Goal: Find specific page/section: Find specific page/section

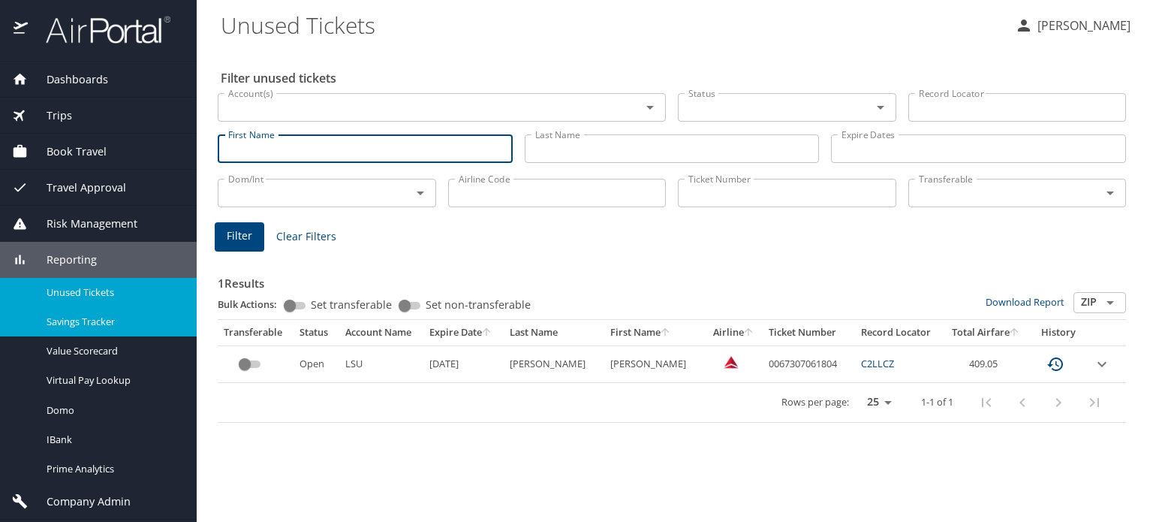
scroll to position [33, 0]
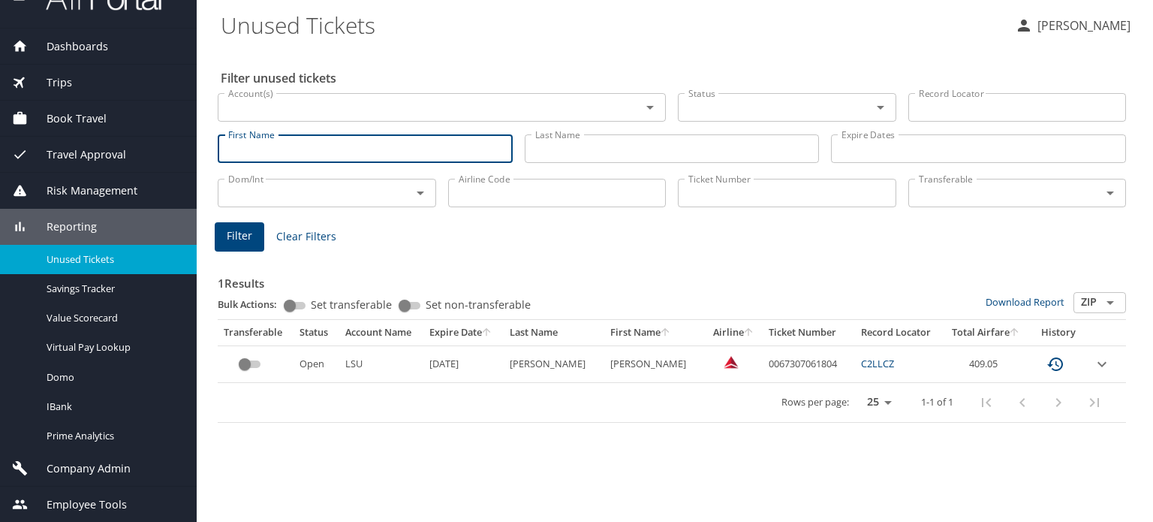
click at [84, 460] on span "Company Admin" at bounding box center [79, 468] width 103 height 17
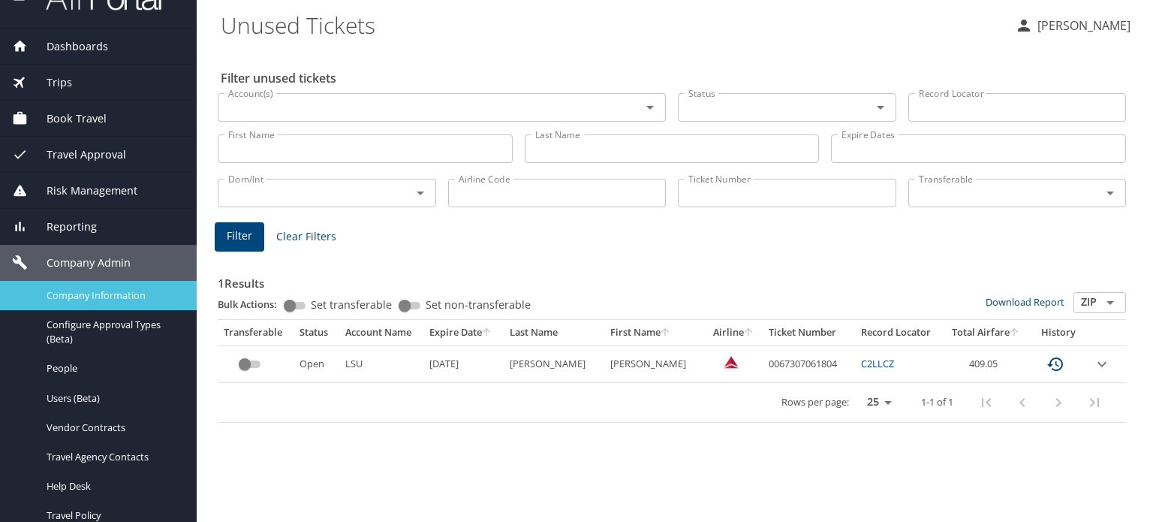
click at [116, 288] on span "Company Information" at bounding box center [113, 295] width 132 height 14
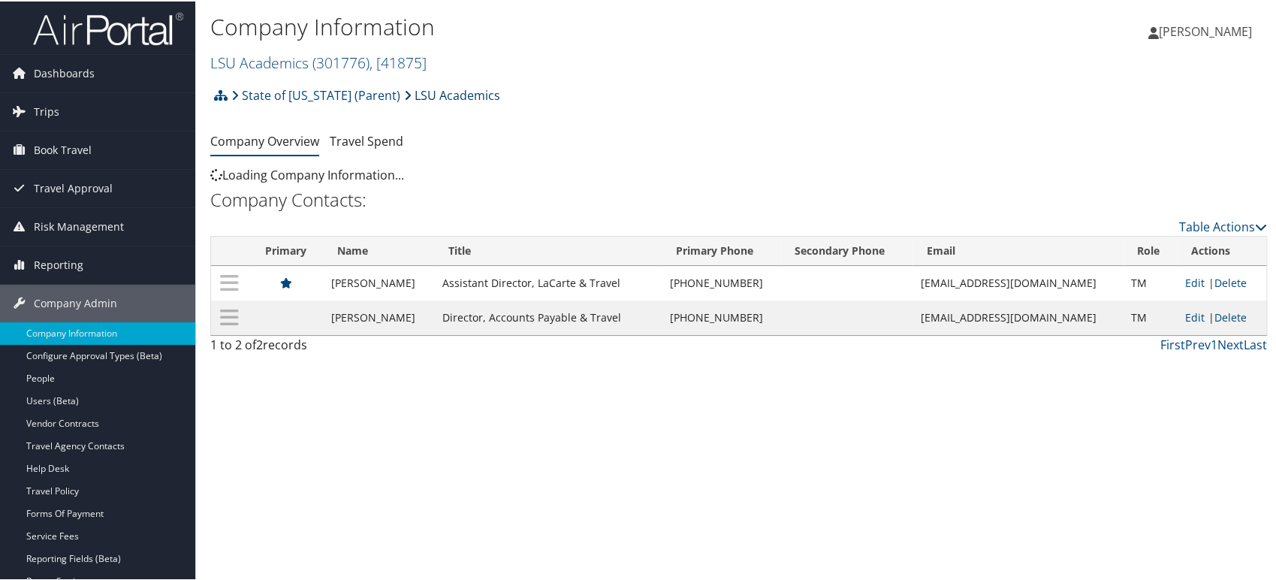
click at [404, 87] on link "LSU Academics" at bounding box center [452, 94] width 96 height 30
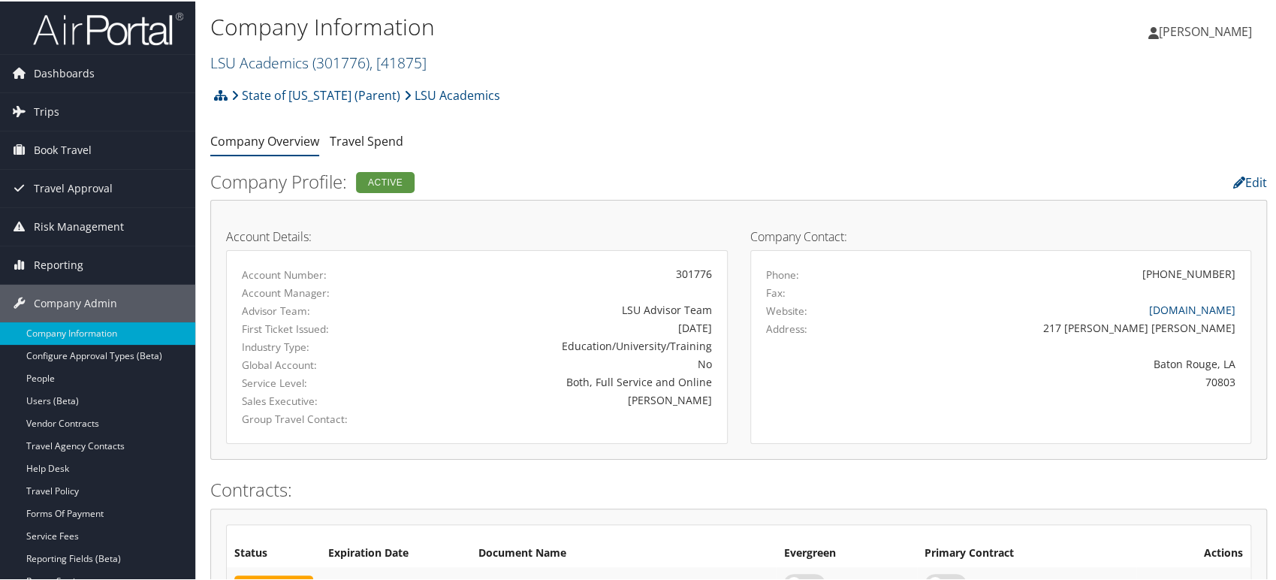
click at [376, 63] on span ", [ 41875 ]" at bounding box center [397, 61] width 57 height 20
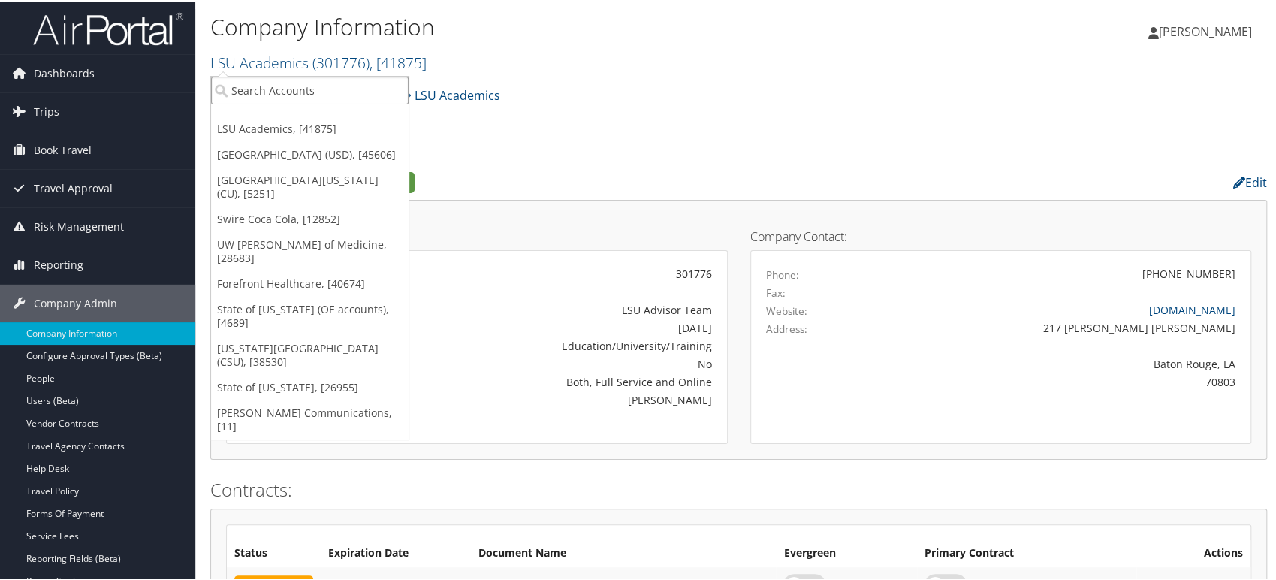
click at [338, 89] on input "search" at bounding box center [309, 89] width 197 height 28
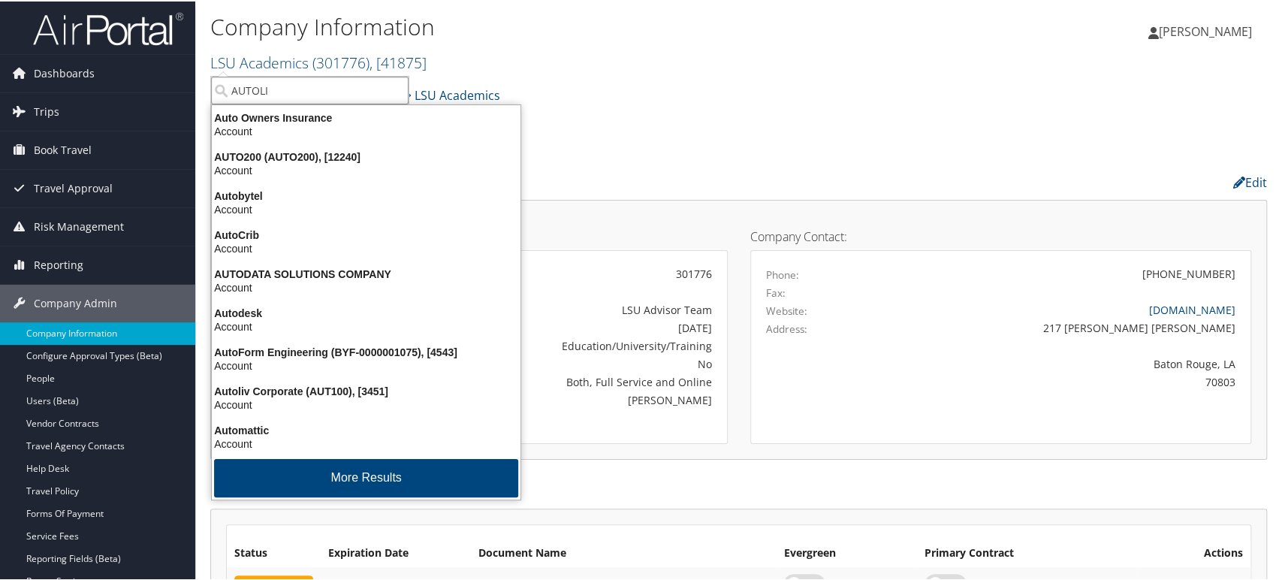
type input "AUTOLIV"
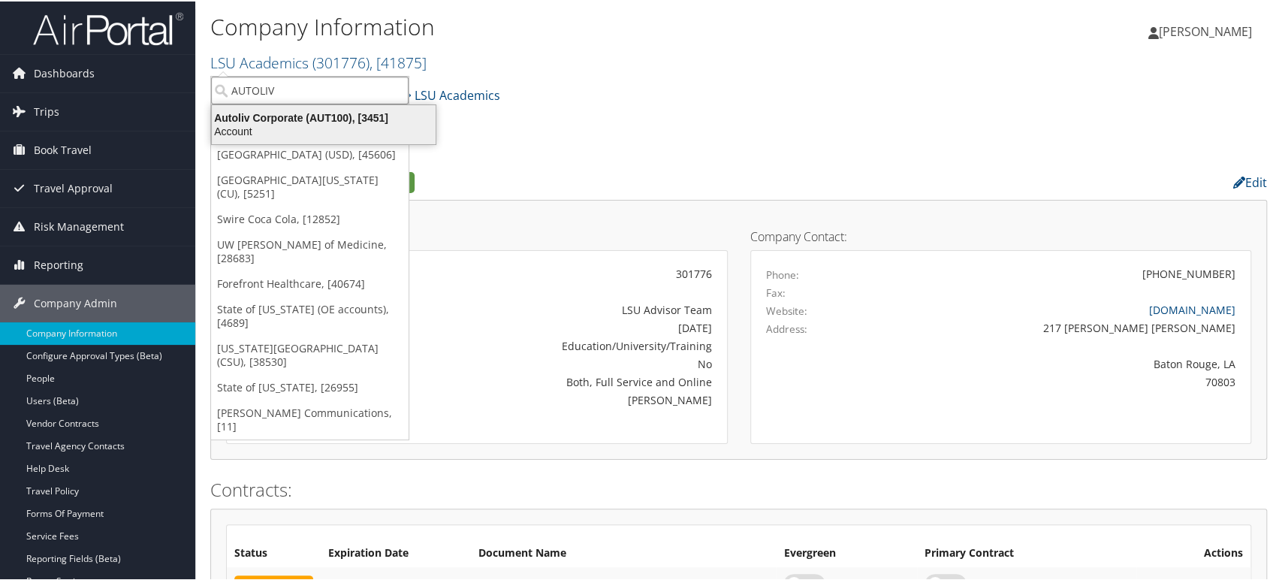
click at [330, 131] on div "Account" at bounding box center [324, 130] width 242 height 14
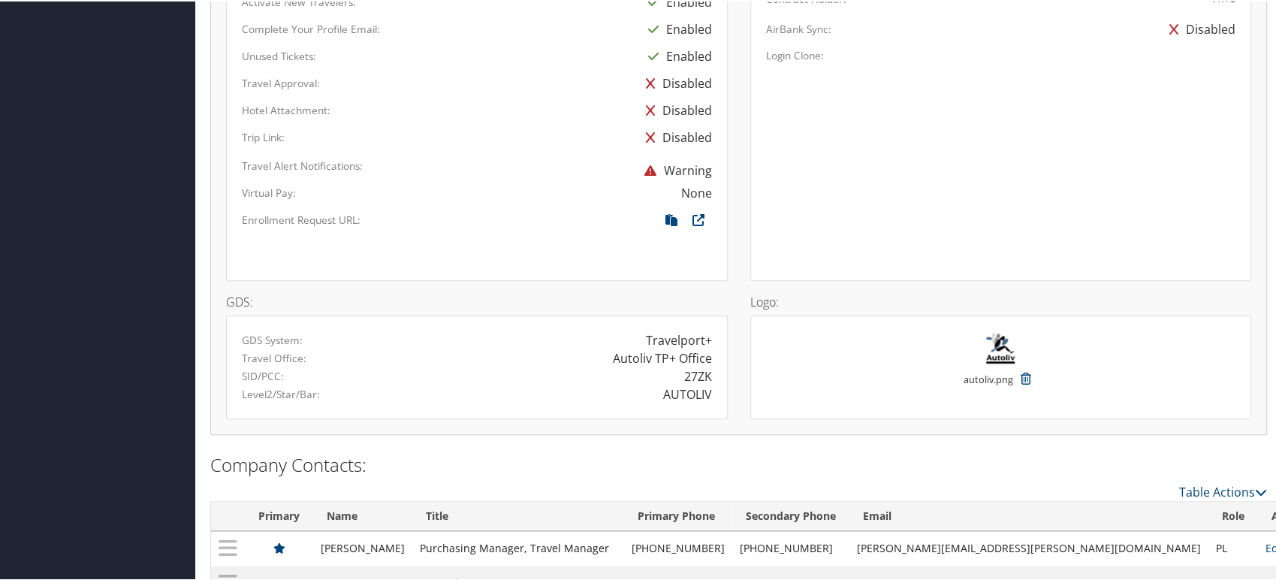
scroll to position [1001, 0]
click at [689, 372] on div "27ZK" at bounding box center [698, 372] width 28 height 18
copy div "27ZK"
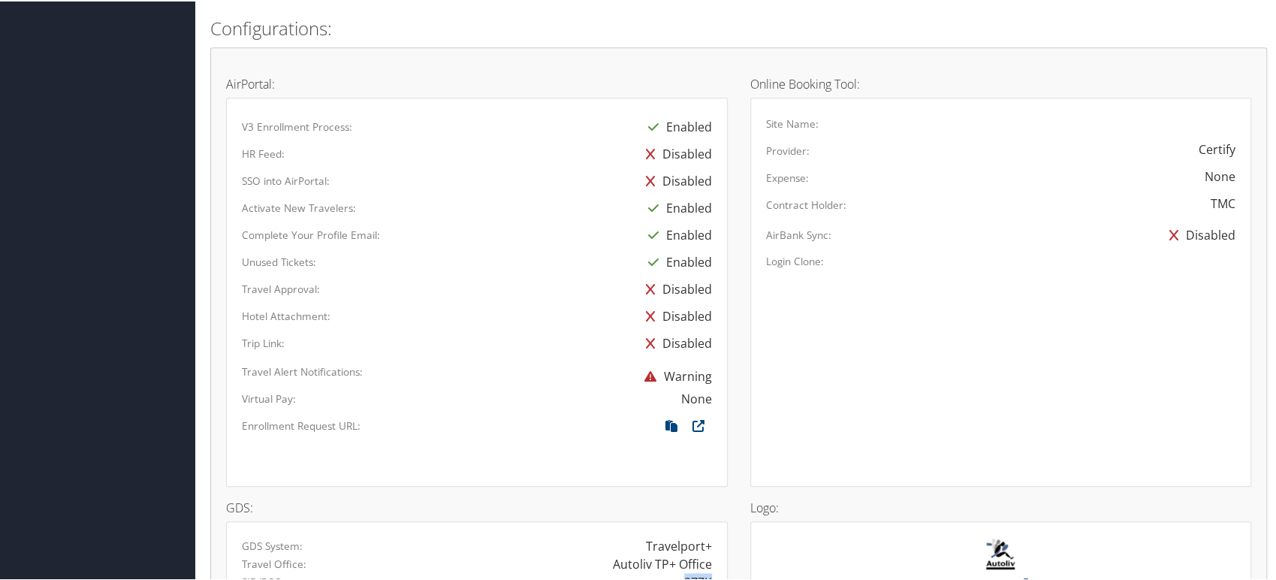
scroll to position [500, 0]
